Goal: Task Accomplishment & Management: Use online tool/utility

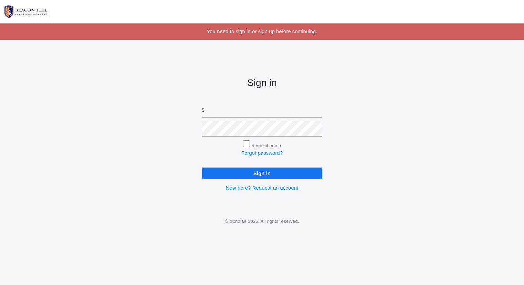
type input "sarah@beaconhillclassical.org"
click at [202, 167] on input "Sign in" at bounding box center [262, 172] width 121 height 11
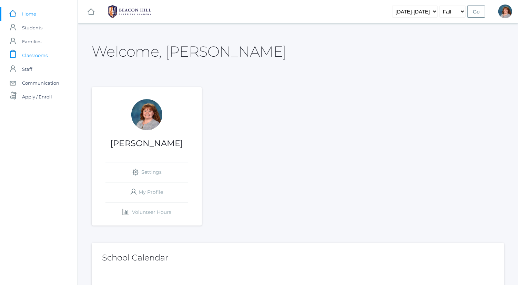
click at [34, 54] on span "Classrooms" at bounding box center [35, 55] width 26 height 14
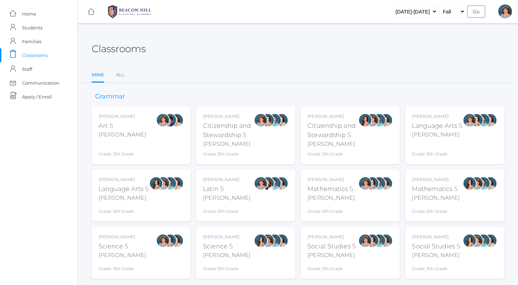
click at [141, 246] on div "Sarah Bence Science 5 Bence Grade: 5th Grade 05SCI" at bounding box center [141, 252] width 85 height 38
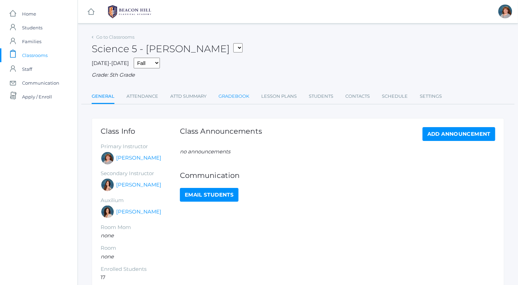
click at [239, 96] on link "Gradebook" at bounding box center [234, 96] width 31 height 14
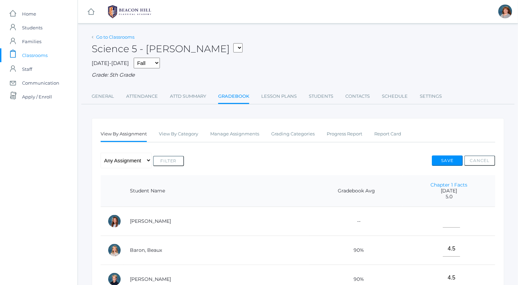
click at [129, 38] on link "Go to Classrooms" at bounding box center [115, 37] width 38 height 6
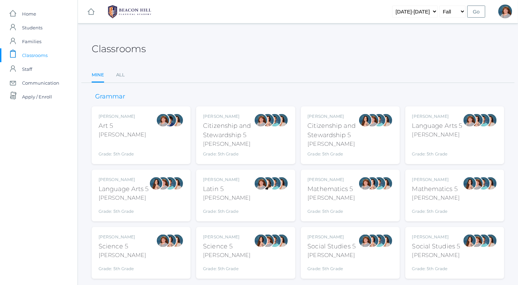
scroll to position [2, 0]
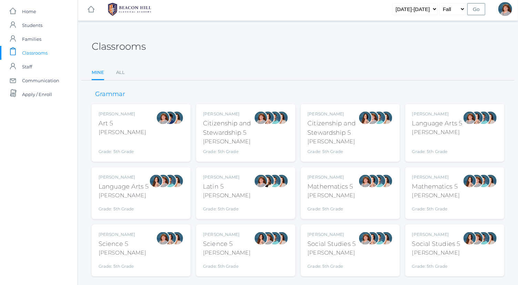
click at [447, 129] on div "Bence" at bounding box center [437, 132] width 50 height 8
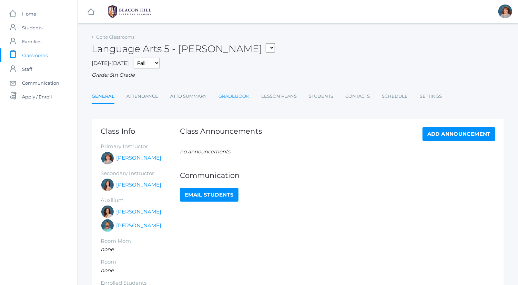
click at [237, 95] on link "Gradebook" at bounding box center [234, 96] width 31 height 14
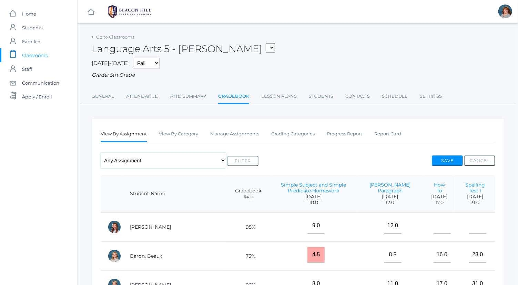
click at [190, 159] on select "Any Assignment Category: Composition - Mrs. Granger Paragraph - How To Category…" at bounding box center [164, 160] width 126 height 16
select select "9717"
click at [101, 152] on select "Any Assignment Category: Composition - Mrs. Granger Paragraph - How To Category…" at bounding box center [164, 160] width 126 height 16
click at [250, 159] on button "Filter" at bounding box center [243, 161] width 31 height 10
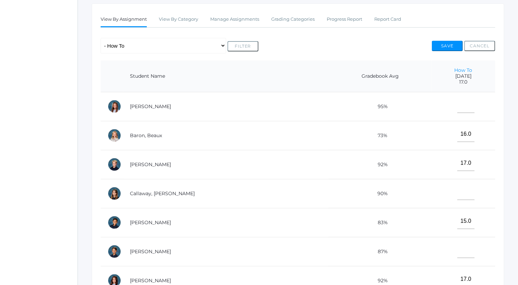
scroll to position [114, 0]
click at [184, 51] on select "Any Assignment Category: Composition - Mrs. Granger Paragraph - How To Category…" at bounding box center [164, 46] width 126 height 16
select select "9718"
click at [101, 38] on select "Any Assignment Category: Composition - Mrs. Granger Paragraph - How To Category…" at bounding box center [164, 46] width 126 height 16
click at [240, 47] on button "Filter" at bounding box center [243, 46] width 31 height 10
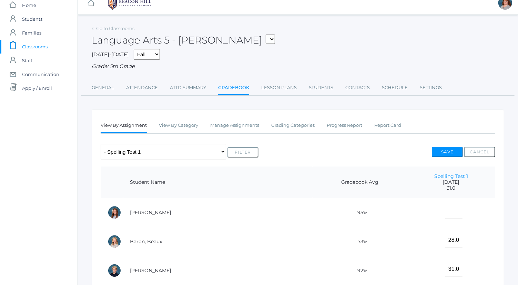
scroll to position [8, 0]
click at [118, 33] on div "Language Arts 5 - Bence 05ART - Art 5 Bence 05CITIZEN - Citizenship and Steward…" at bounding box center [298, 37] width 413 height 26
click at [119, 29] on link "Go to Classrooms" at bounding box center [115, 29] width 38 height 6
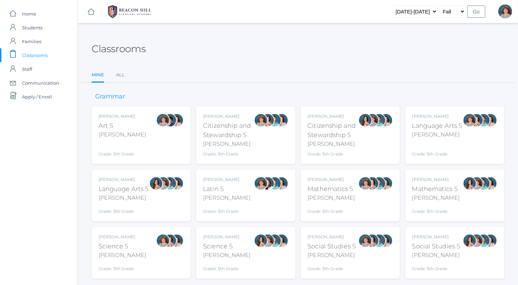
scroll to position [18, 0]
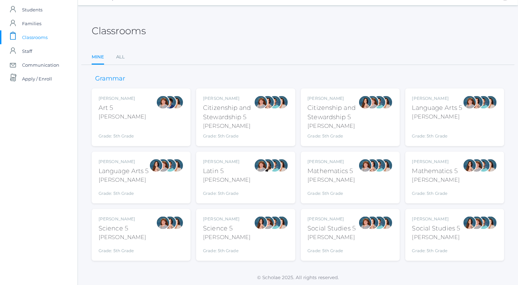
click at [336, 233] on div "Bence" at bounding box center [332, 237] width 48 height 8
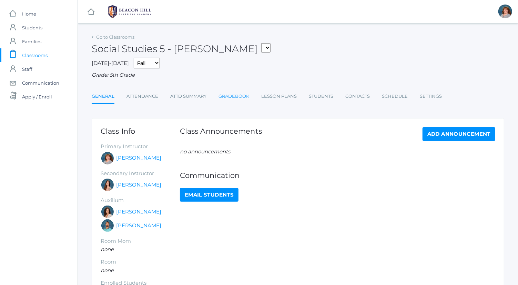
click at [240, 96] on link "Gradebook" at bounding box center [234, 96] width 31 height 14
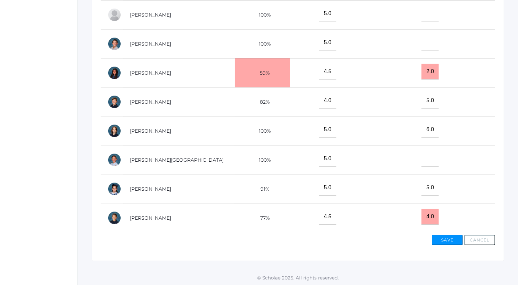
scroll to position [248, 0]
